Goal: Information Seeking & Learning: Find specific fact

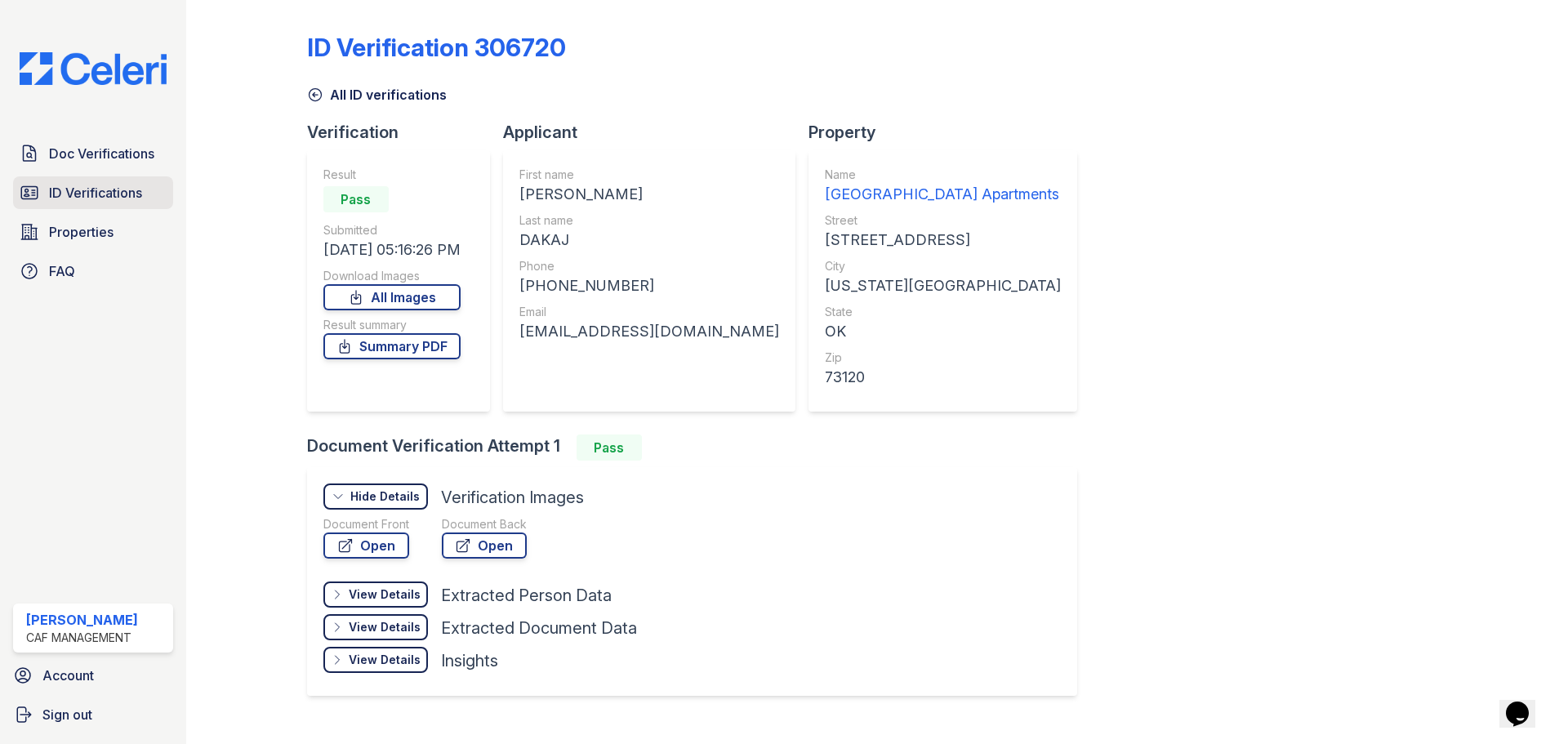
click at [129, 203] on span "ID Verifications" at bounding box center [96, 192] width 93 height 20
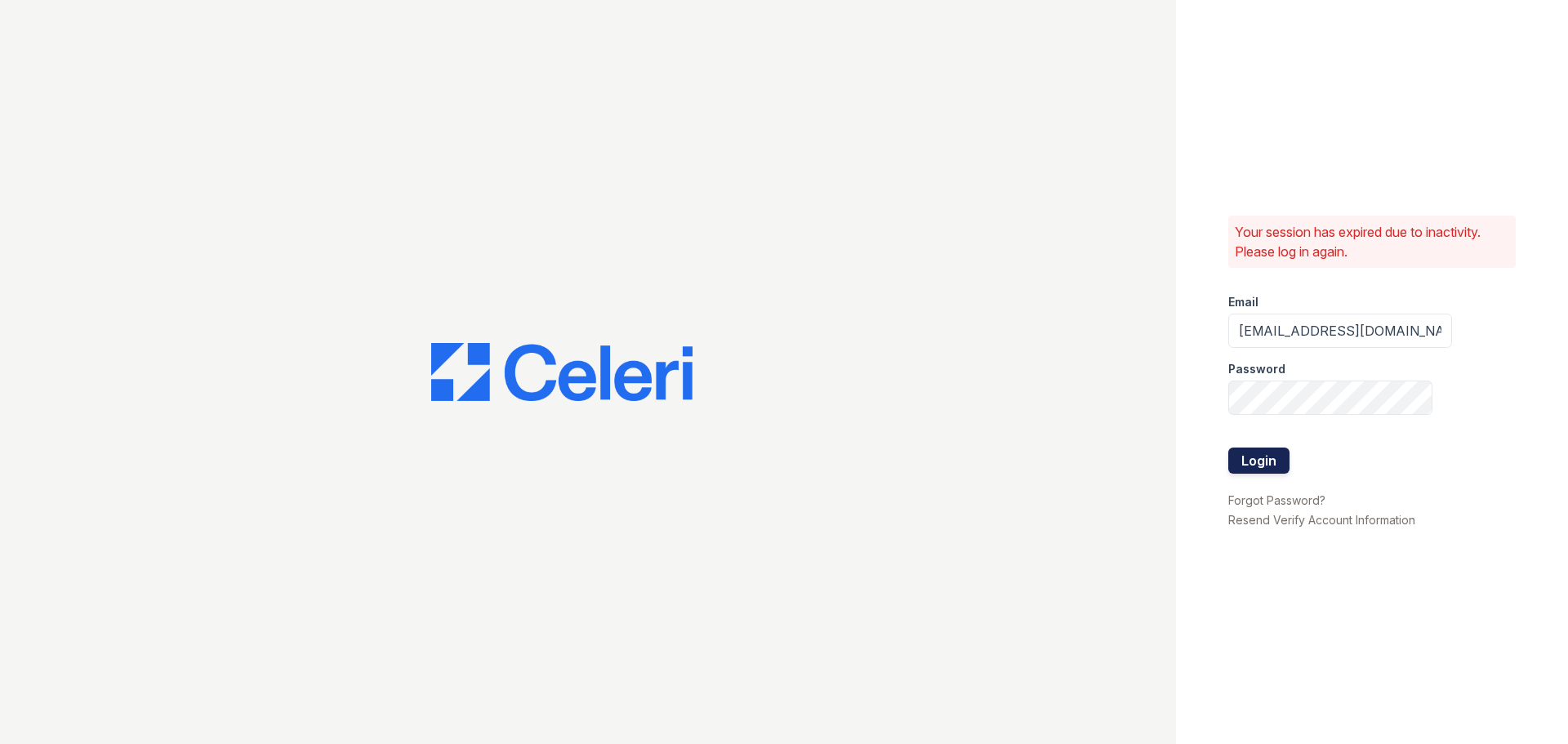
click at [1255, 462] on button "Login" at bounding box center [1258, 461] width 62 height 27
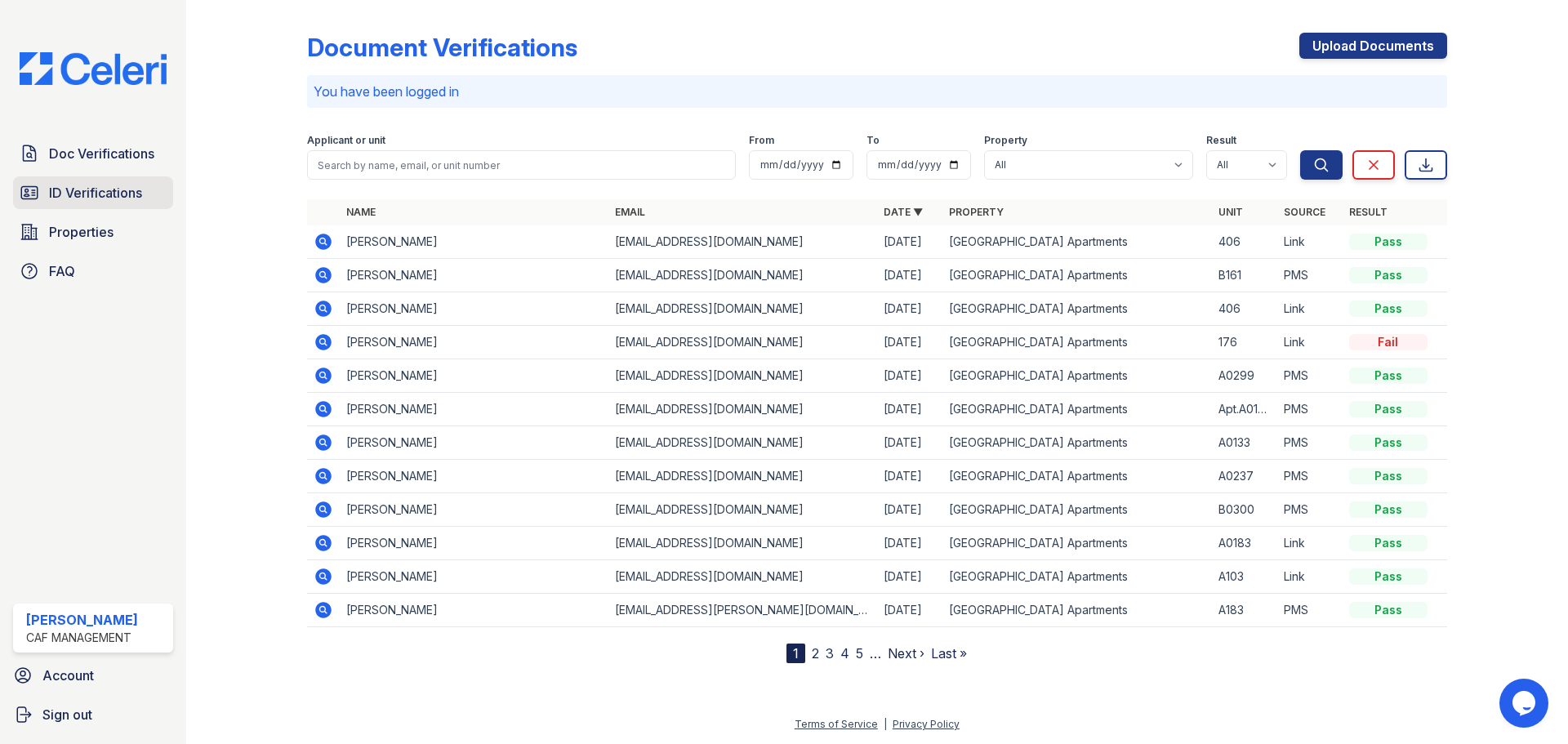
click at [74, 203] on span "ID Verifications" at bounding box center [96, 192] width 93 height 20
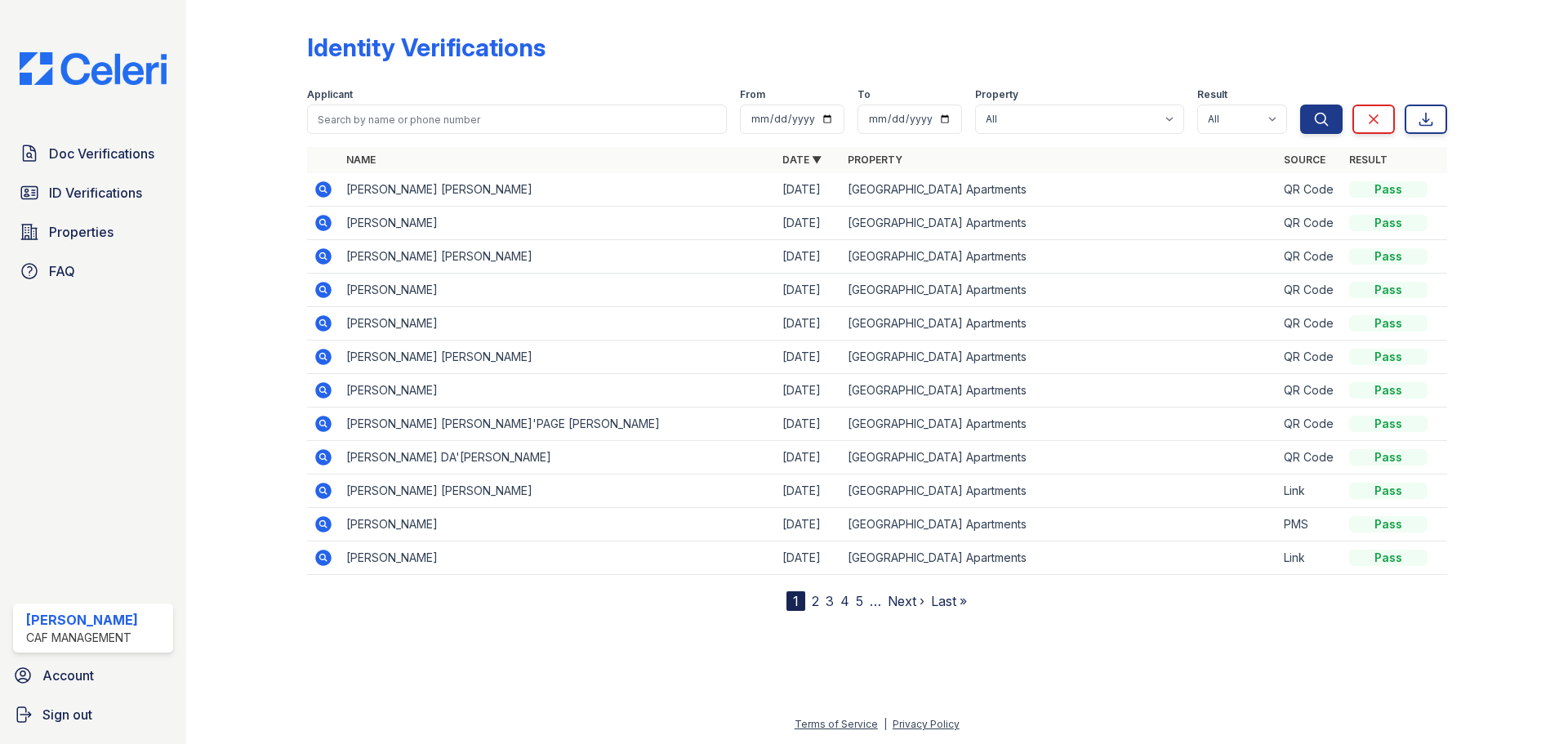
click at [327, 322] on icon at bounding box center [323, 323] width 16 height 16
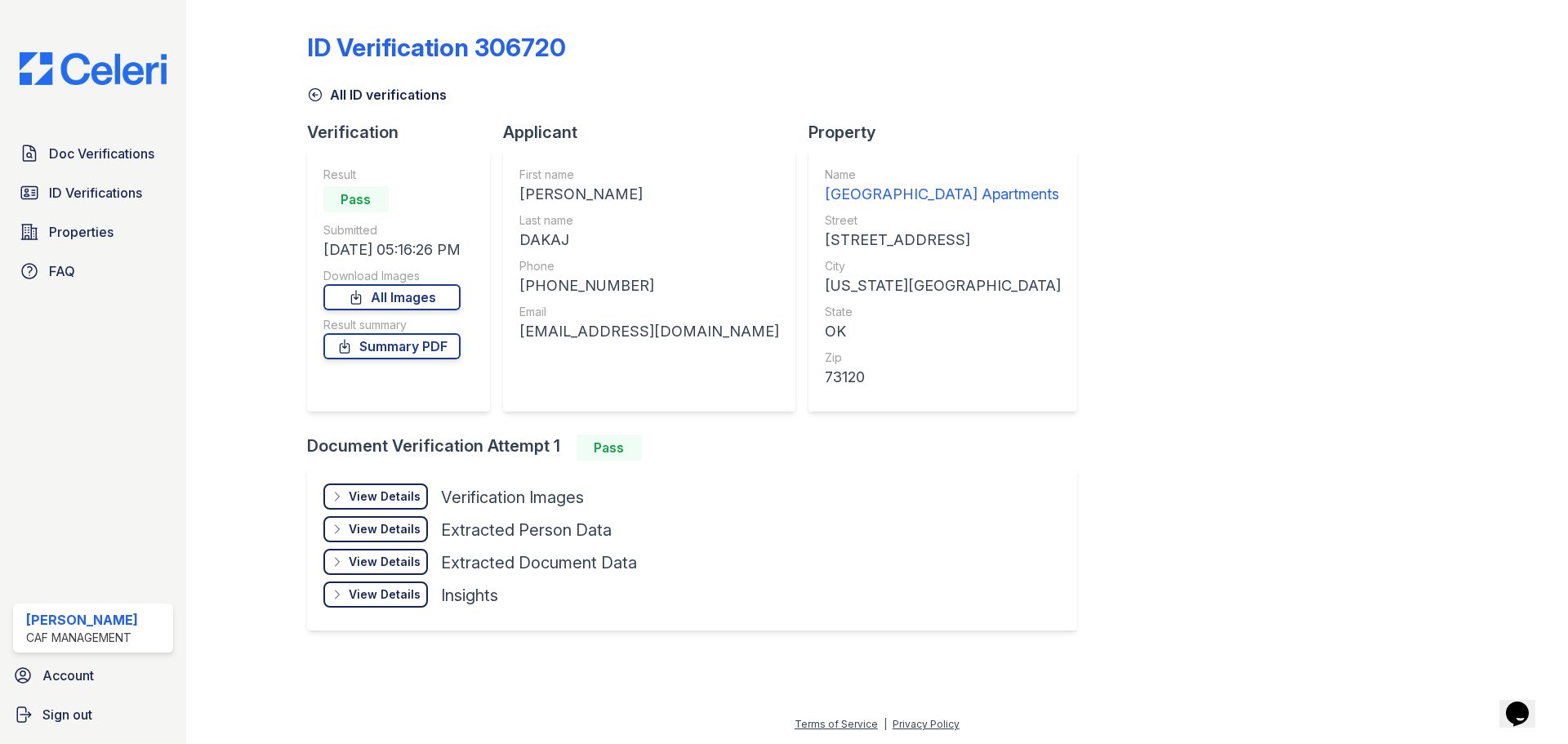
click at [372, 499] on div "View Details" at bounding box center [385, 496] width 72 height 16
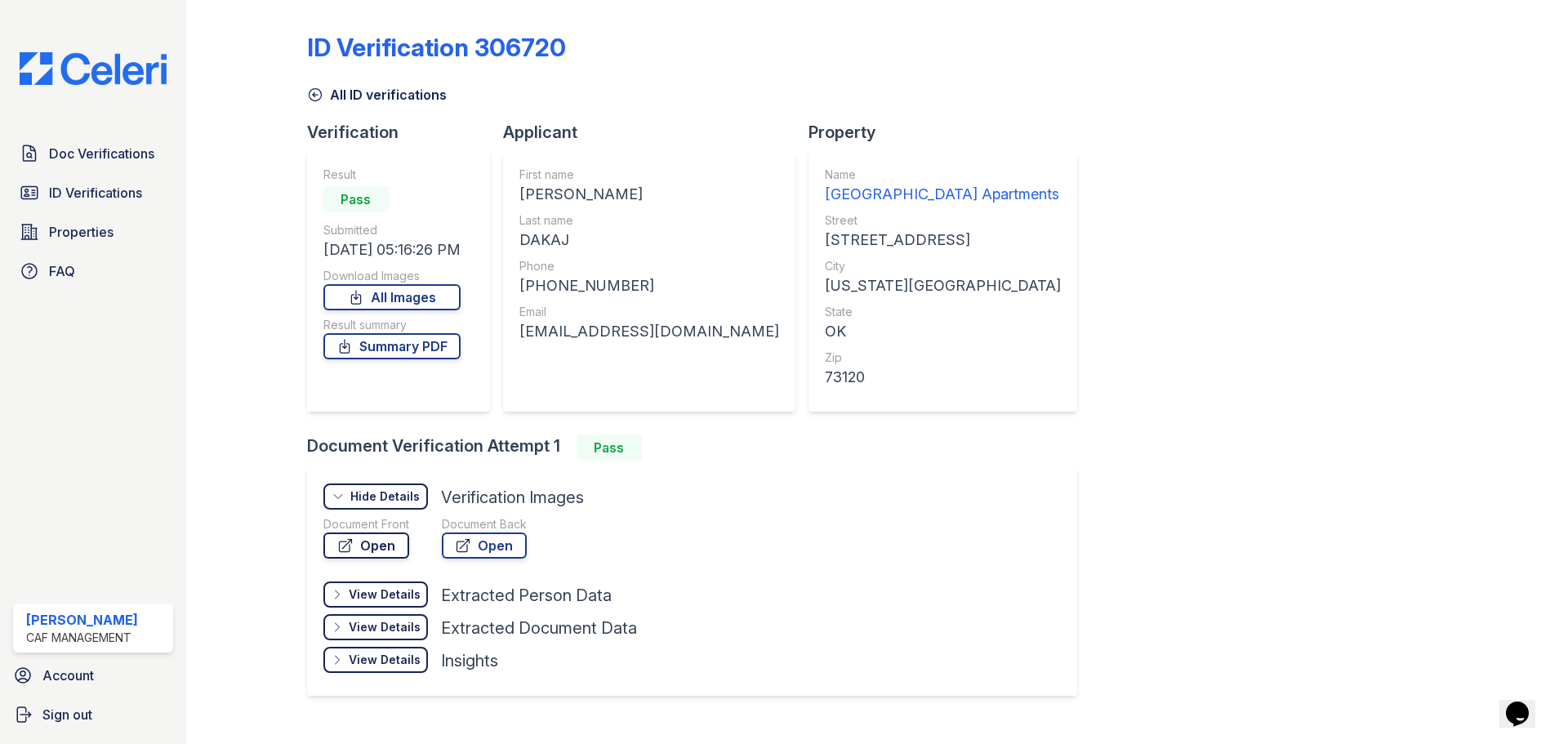
click at [370, 541] on link "Open" at bounding box center [366, 546] width 85 height 27
click at [94, 186] on span "ID Verifications" at bounding box center [96, 192] width 93 height 20
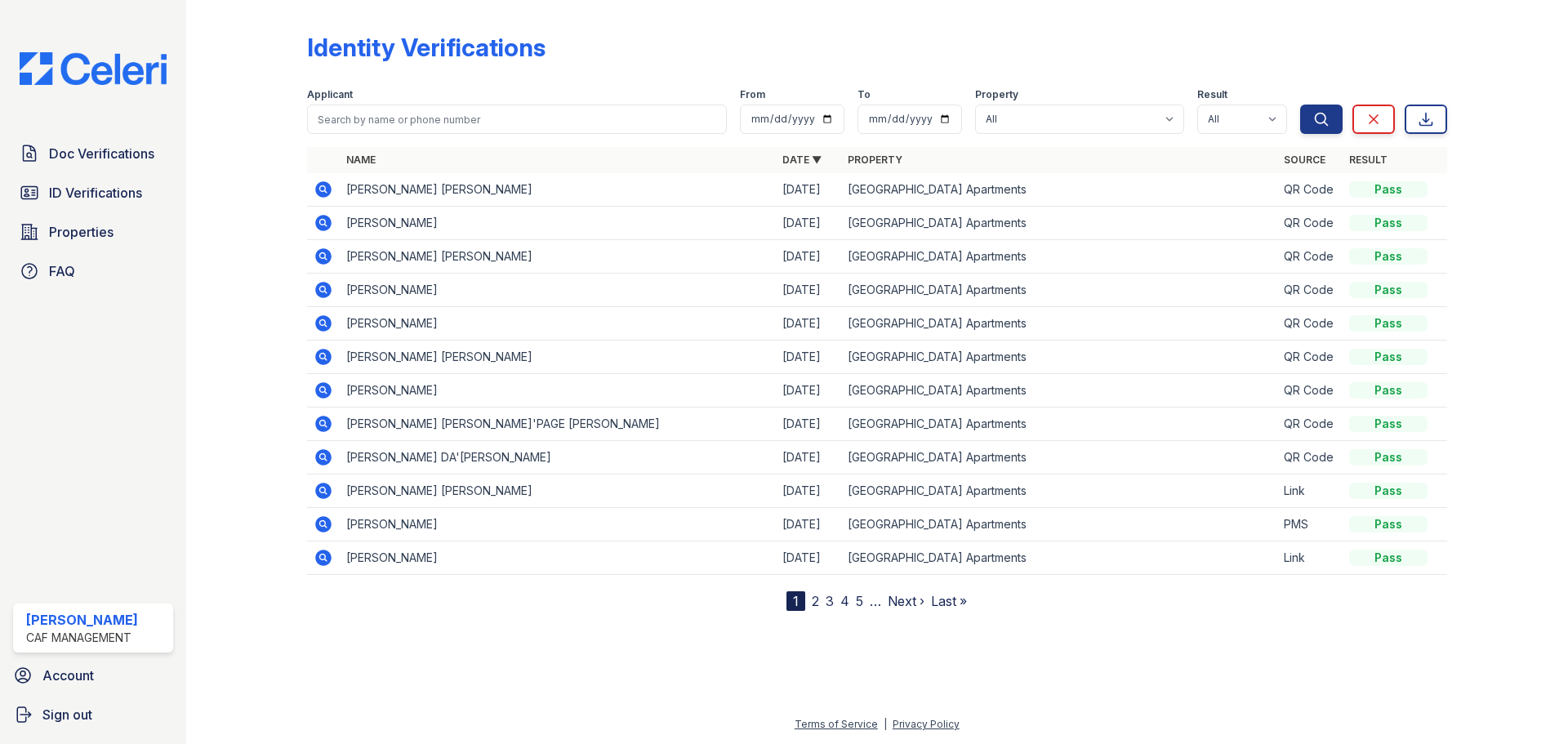
click at [327, 216] on icon at bounding box center [323, 223] width 16 height 16
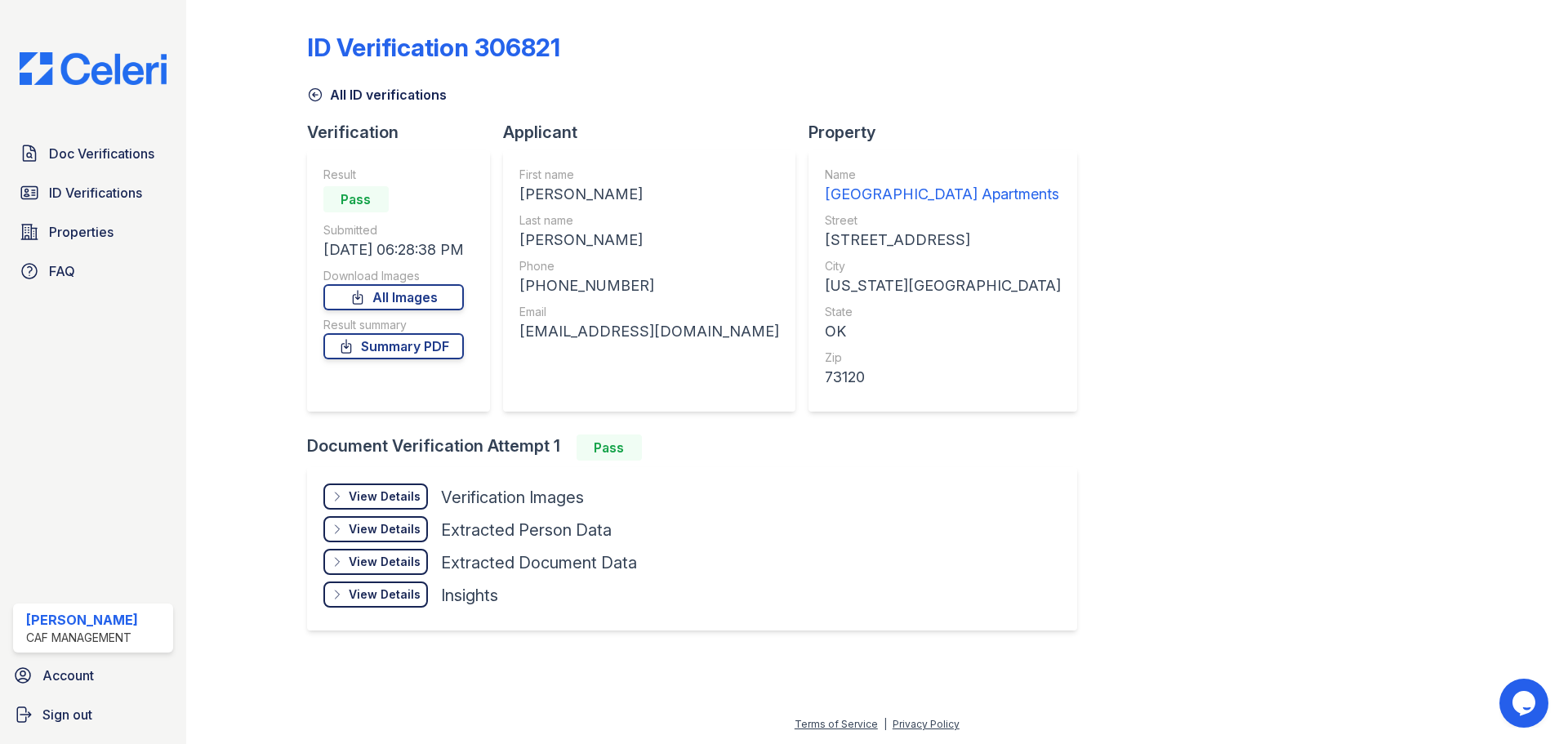
click at [338, 503] on div "View Details Details" at bounding box center [375, 497] width 104 height 27
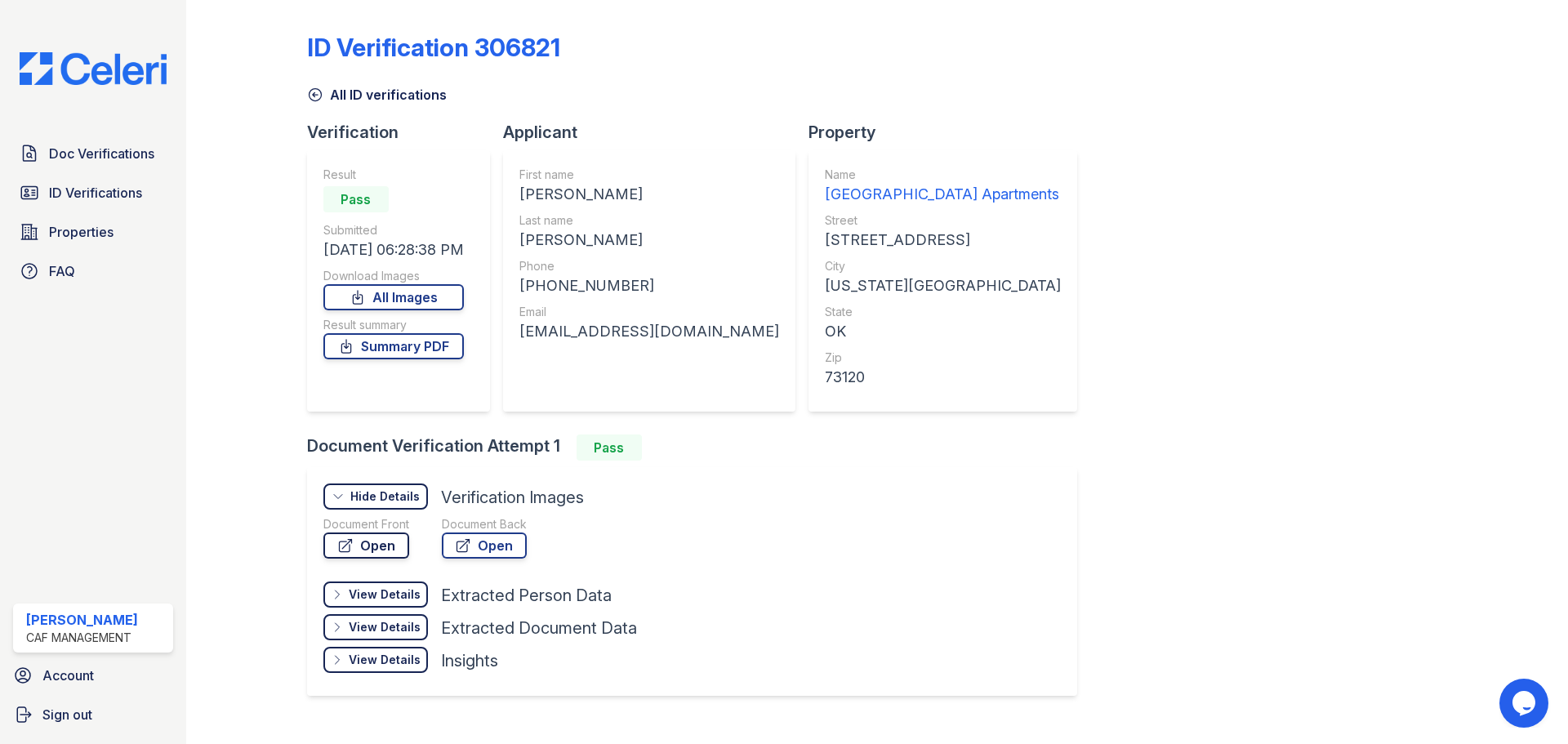
click at [393, 535] on link "Open" at bounding box center [366, 546] width 85 height 27
drag, startPoint x: 61, startPoint y: 166, endPoint x: 54, endPoint y: 182, distance: 17.5
click at [61, 167] on link "Doc Verifications" at bounding box center [93, 154] width 160 height 32
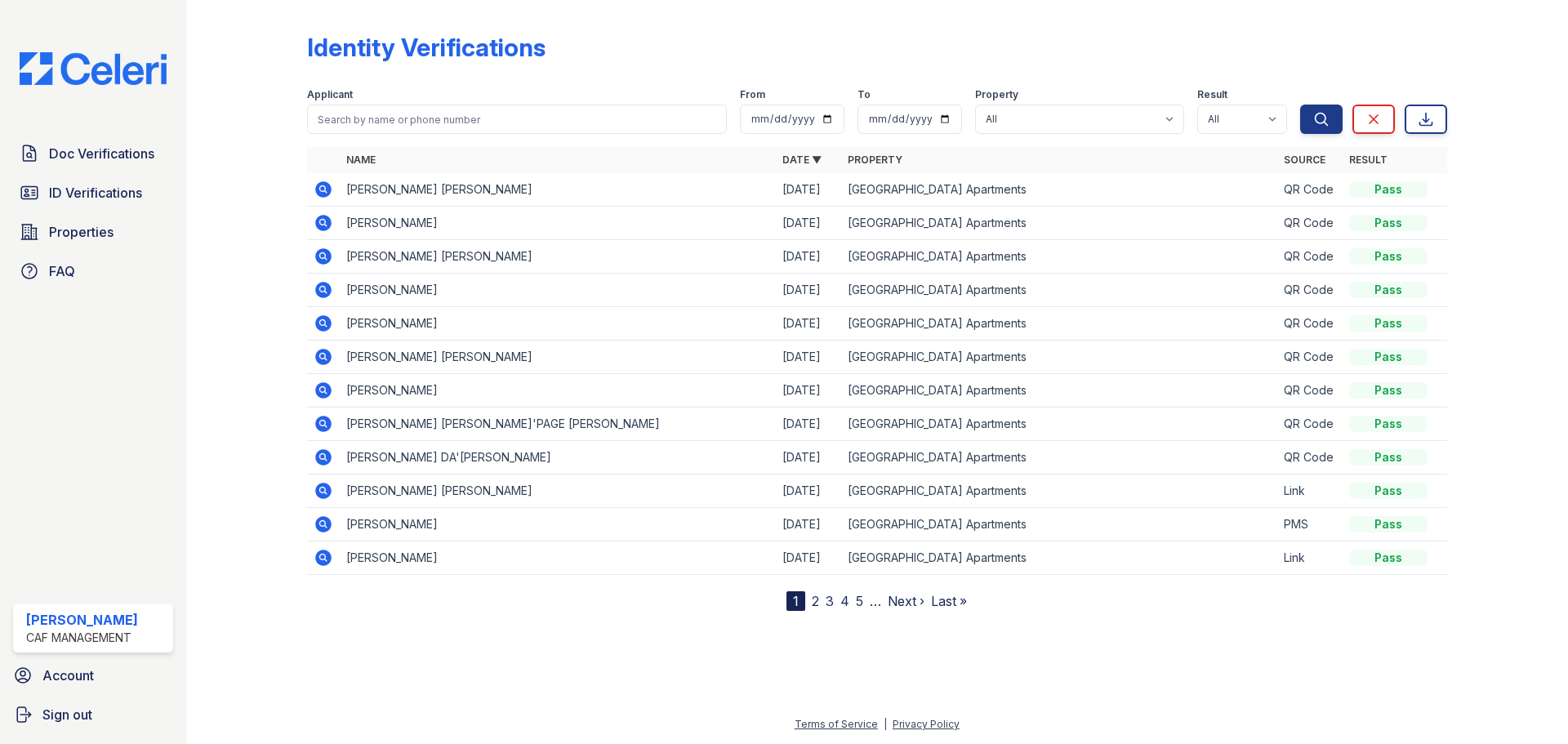
click at [327, 365] on icon at bounding box center [323, 356] width 20 height 20
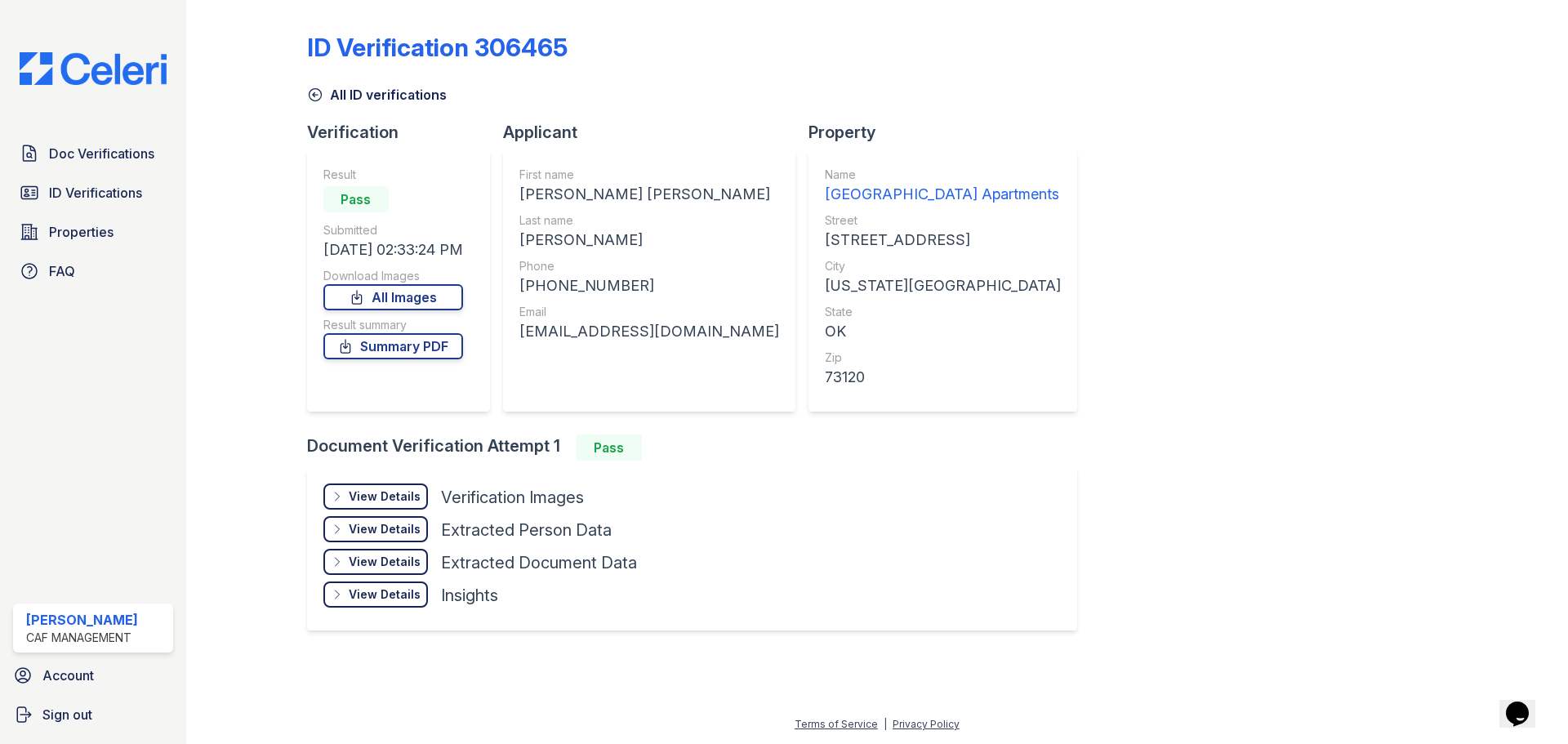
click at [360, 501] on div "View Details" at bounding box center [385, 496] width 72 height 16
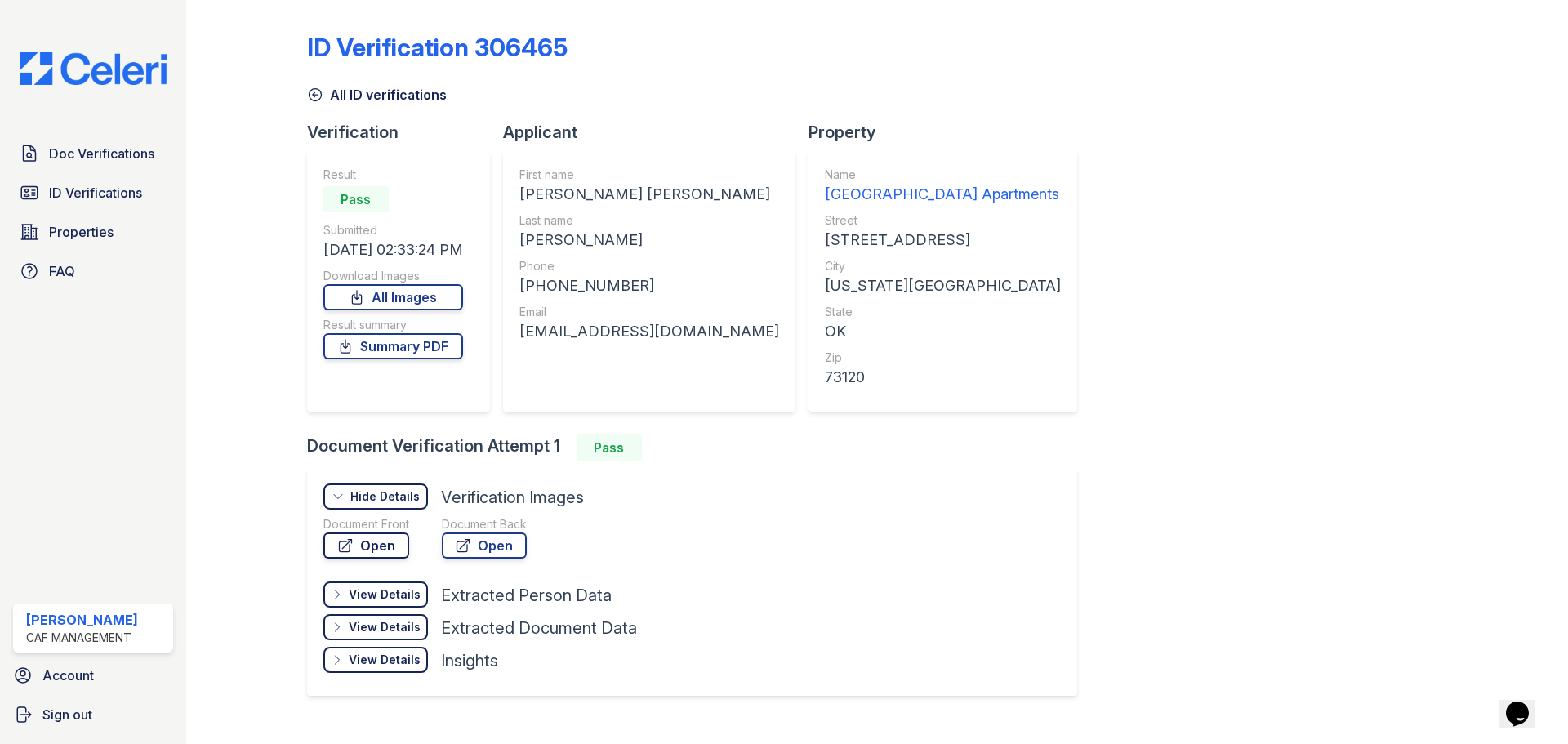
click at [390, 552] on link "Open" at bounding box center [366, 546] width 85 height 27
drag, startPoint x: 629, startPoint y: 284, endPoint x: 539, endPoint y: 282, distance: 90.0
click at [539, 282] on div "[PHONE_NUMBER]" at bounding box center [649, 286] width 260 height 23
click at [531, 289] on div "[PHONE_NUMBER]" at bounding box center [649, 286] width 260 height 23
drag, startPoint x: 533, startPoint y: 285, endPoint x: 624, endPoint y: 277, distance: 91.4
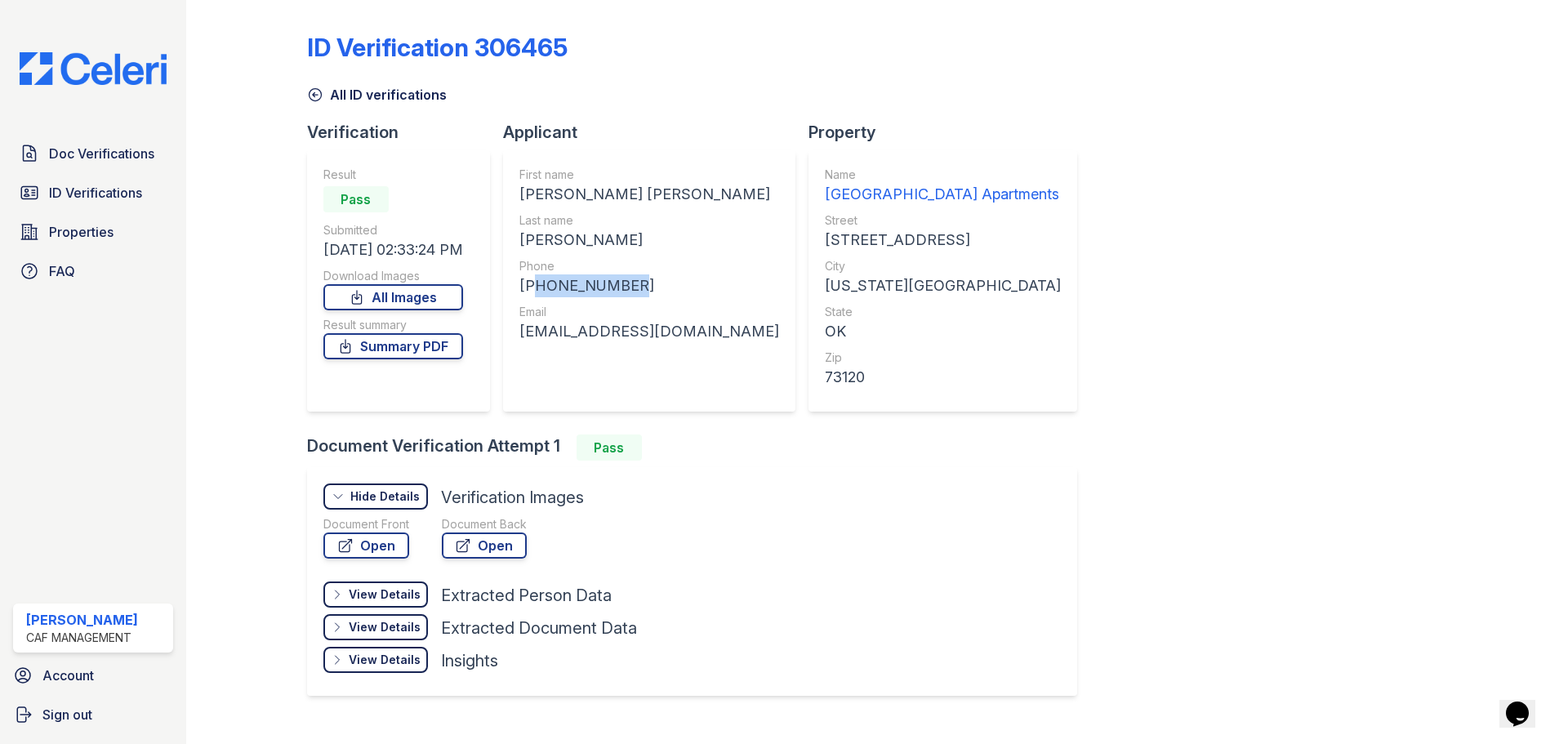
click at [624, 277] on div "[PHONE_NUMBER]" at bounding box center [649, 286] width 260 height 23
copy div "19189900609"
drag, startPoint x: 604, startPoint y: 190, endPoint x: 526, endPoint y: 191, distance: 78.0
click at [526, 191] on div "[PERSON_NAME] [PERSON_NAME]" at bounding box center [649, 194] width 260 height 23
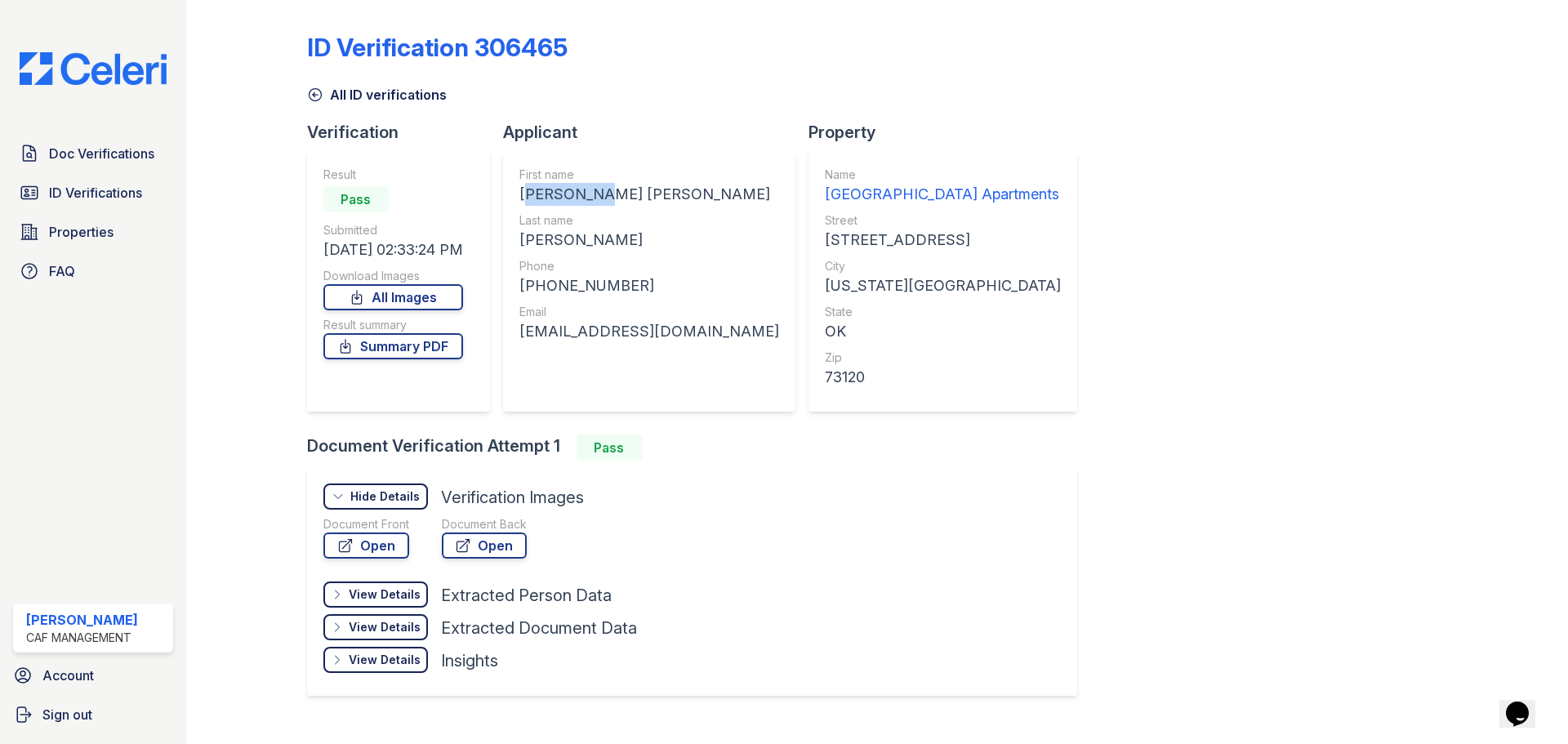
copy div "[PERSON_NAME]"
drag, startPoint x: 573, startPoint y: 240, endPoint x: 523, endPoint y: 240, distance: 50.0
click at [523, 240] on div "First name [PERSON_NAME] [PERSON_NAME] Last name [PERSON_NAME] Phone [PHONE_NUM…" at bounding box center [649, 281] width 293 height 262
copy div "[PERSON_NAME]"
drag, startPoint x: 704, startPoint y: 328, endPoint x: 527, endPoint y: 337, distance: 177.2
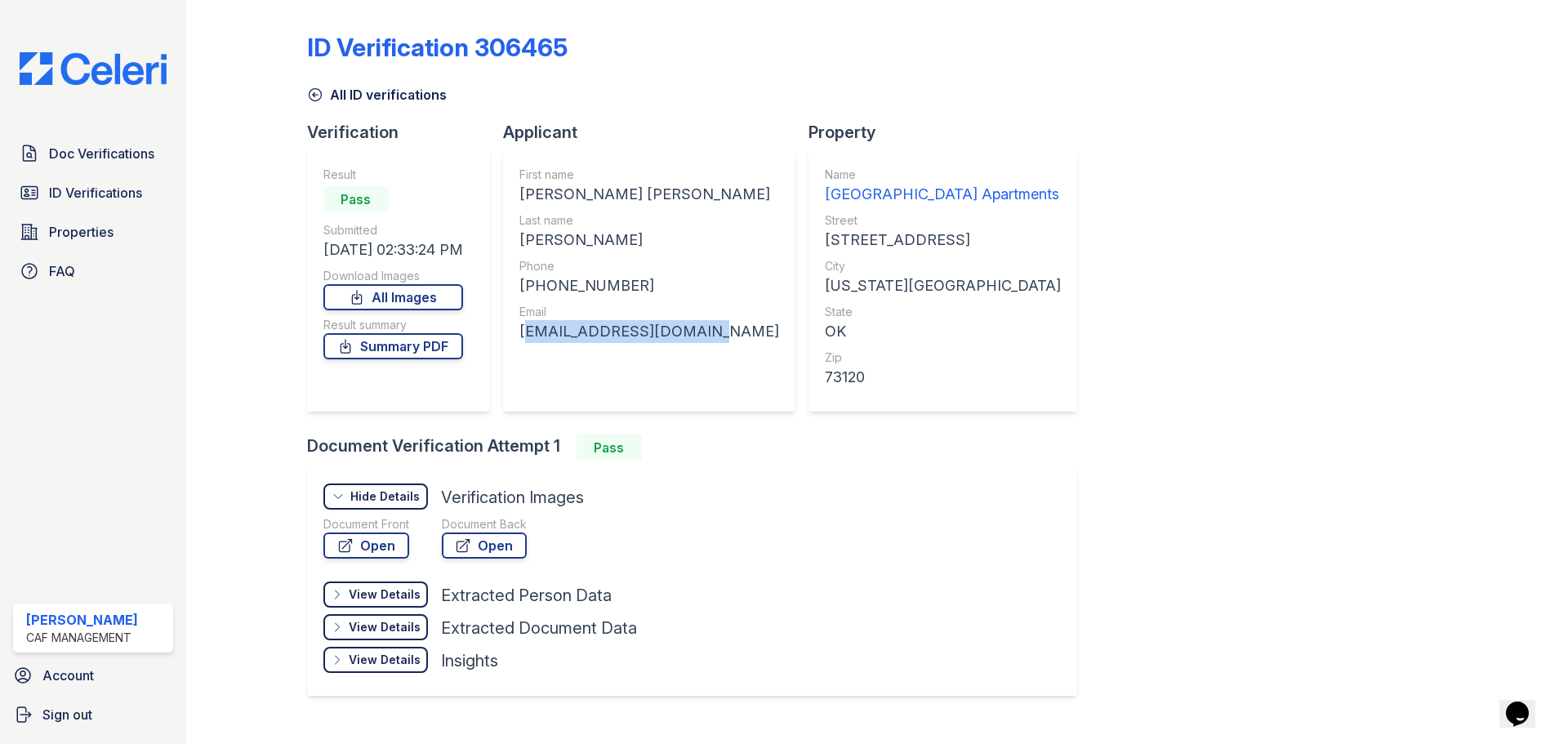
click at [527, 337] on div "First name [PERSON_NAME] [PERSON_NAME] Last name [PERSON_NAME] Phone [PHONE_NUM…" at bounding box center [649, 281] width 293 height 262
copy div "[EMAIL_ADDRESS][DOMAIN_NAME]"
